Goal: Browse casually

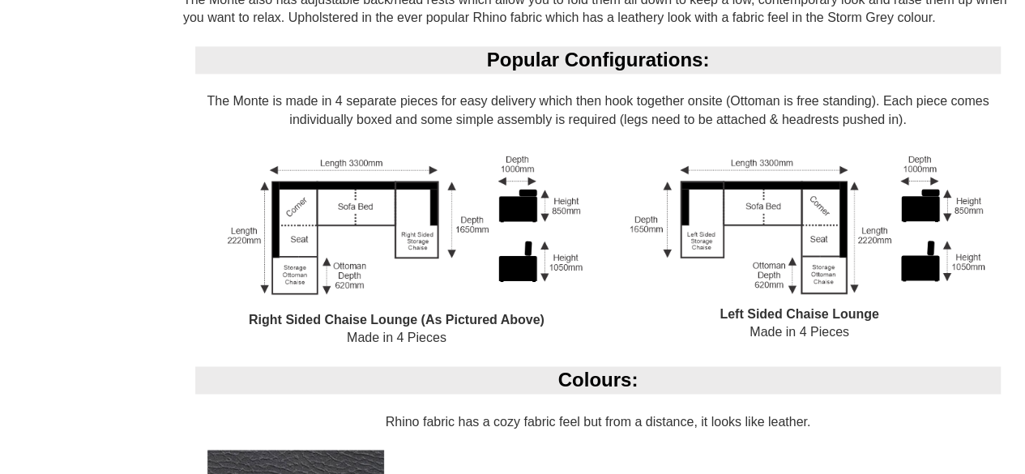
scroll to position [1137, 0]
